Goal: Transaction & Acquisition: Purchase product/service

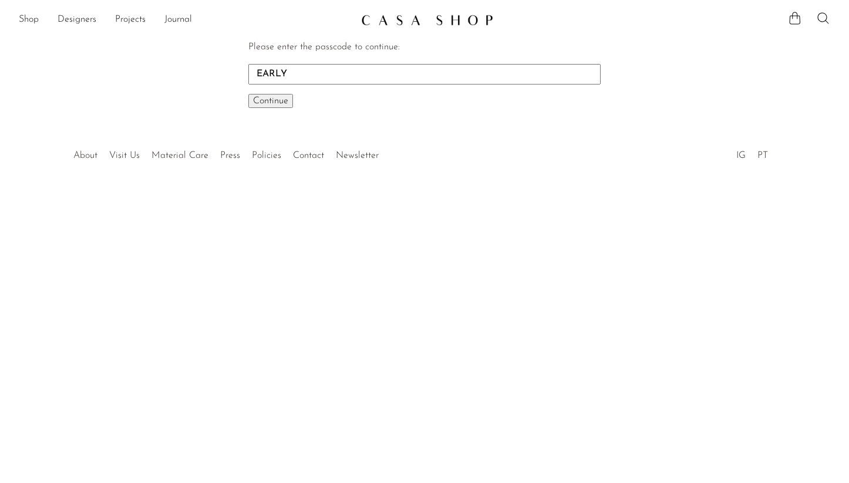
type input "EARLY"
click at [275, 96] on span "Continue" at bounding box center [270, 100] width 35 height 9
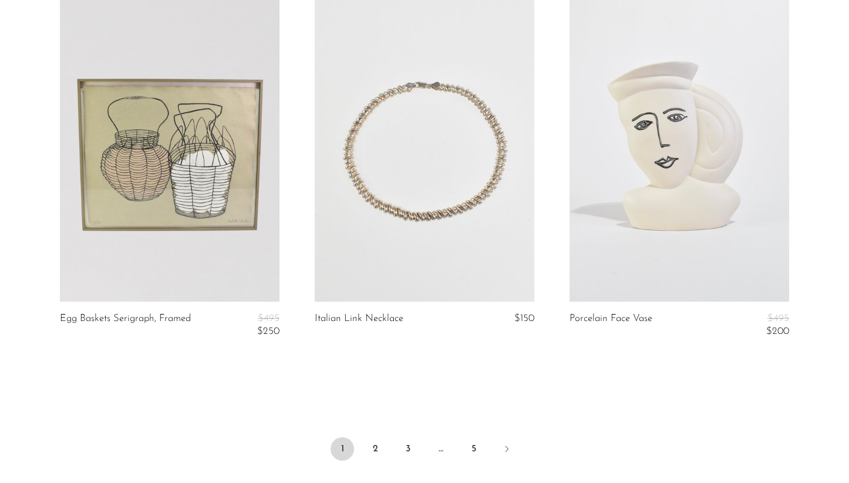
scroll to position [4233, 0]
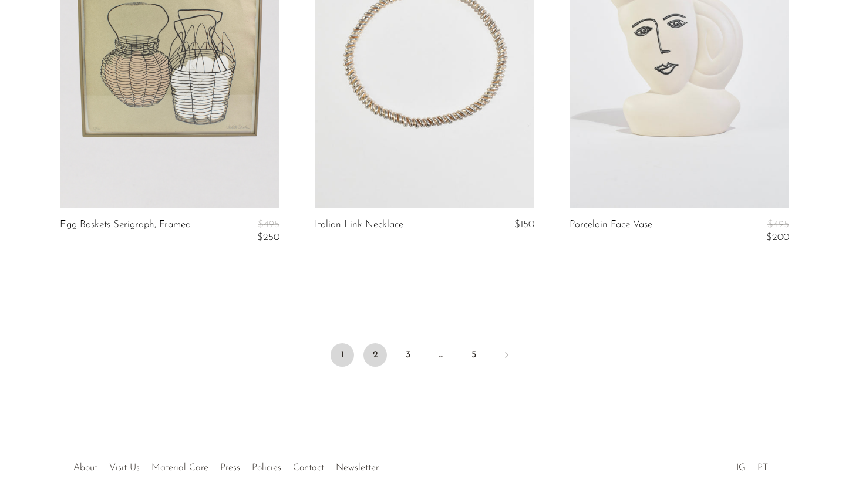
click at [373, 363] on link "2" at bounding box center [374, 354] width 23 height 23
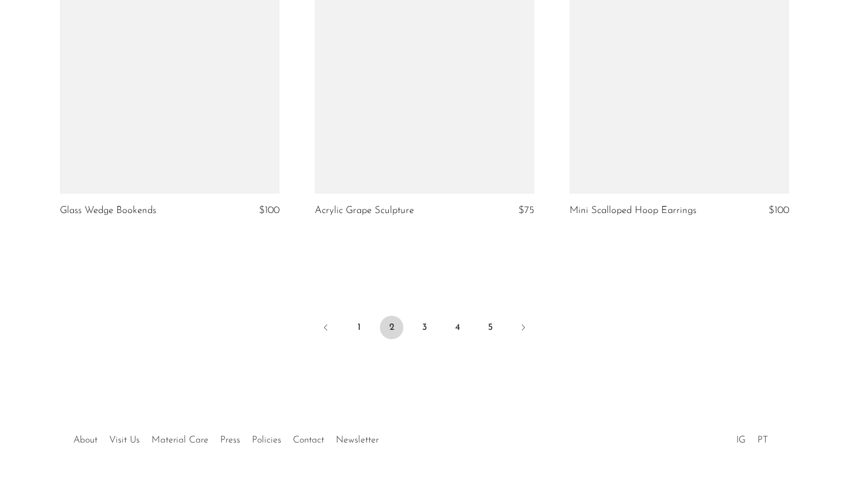
scroll to position [4234, 0]
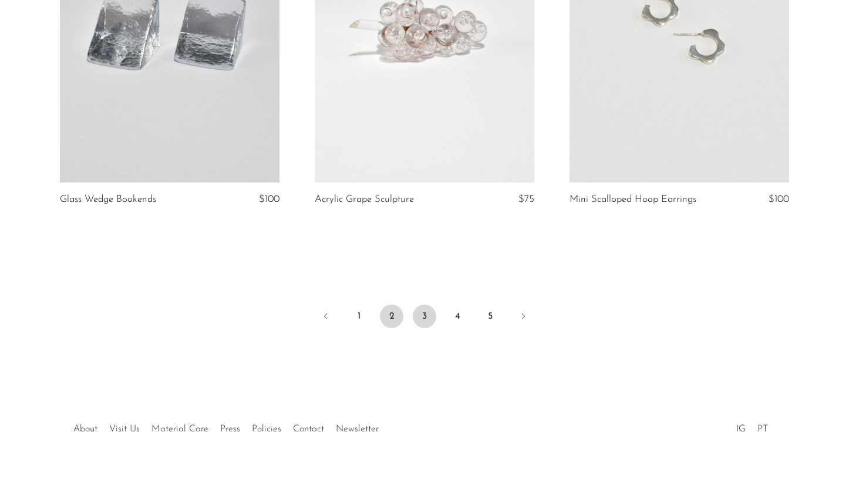
click at [428, 311] on link "3" at bounding box center [424, 316] width 23 height 23
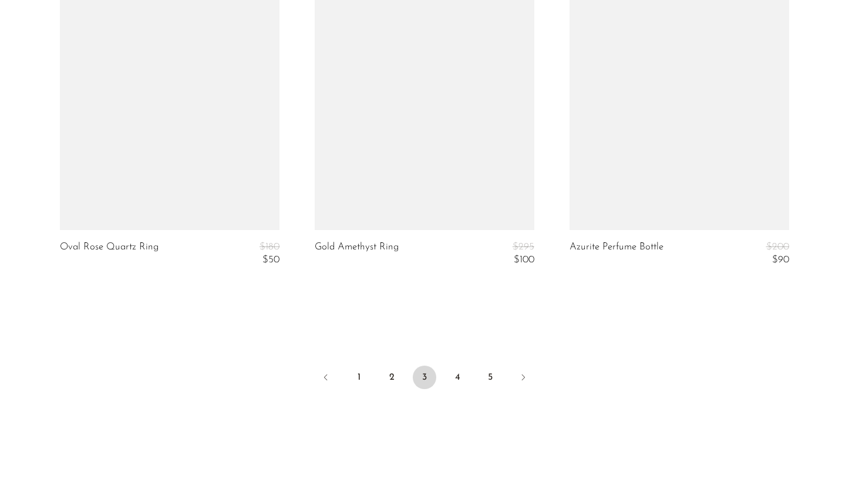
scroll to position [4264, 0]
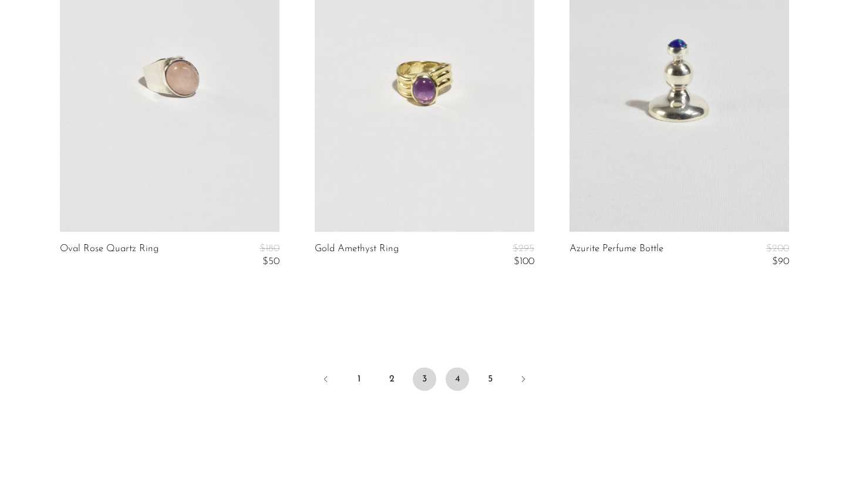
click at [458, 390] on link "4" at bounding box center [456, 378] width 23 height 23
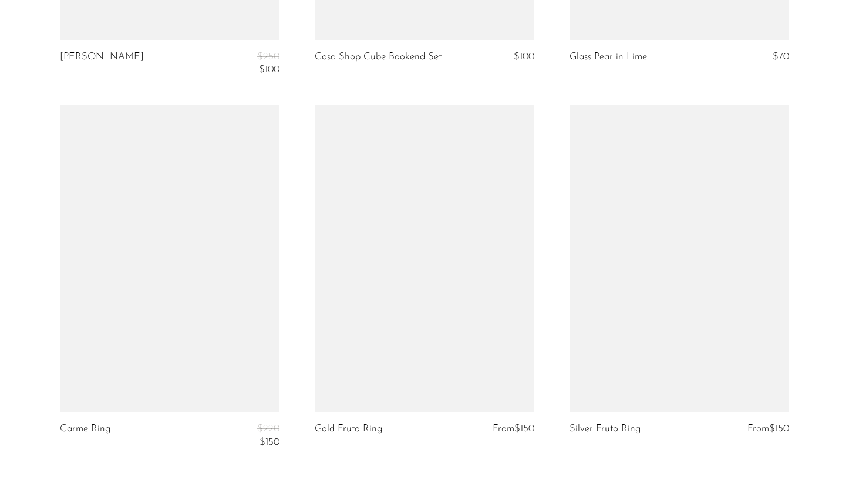
scroll to position [4364, 0]
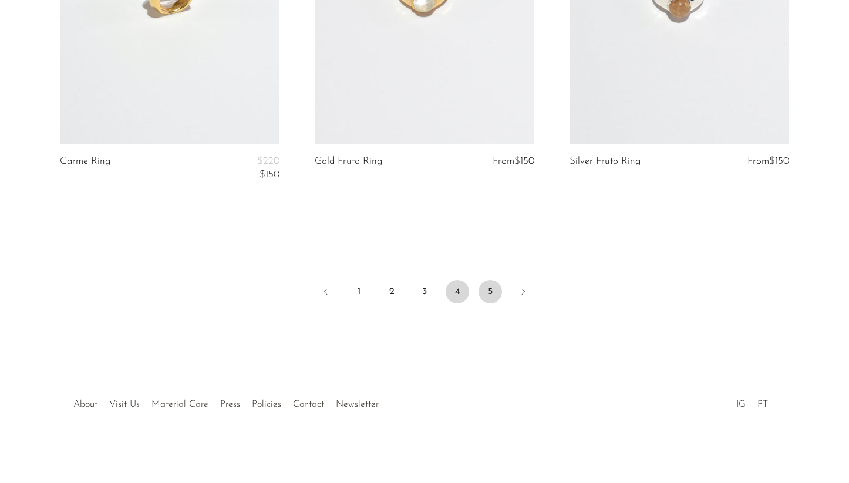
click at [486, 289] on link "5" at bounding box center [489, 291] width 23 height 23
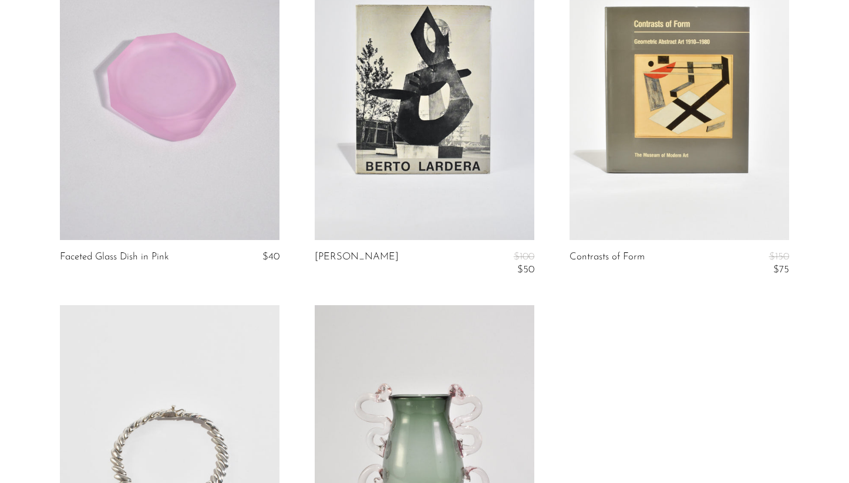
scroll to position [3243, 0]
